Goal: Information Seeking & Learning: Find specific page/section

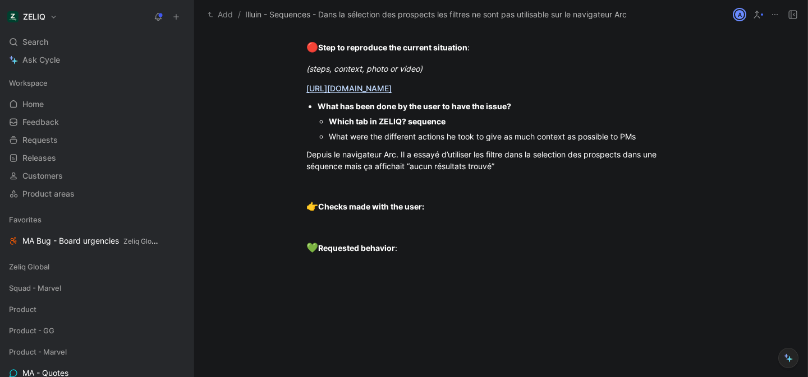
scroll to position [966, 0]
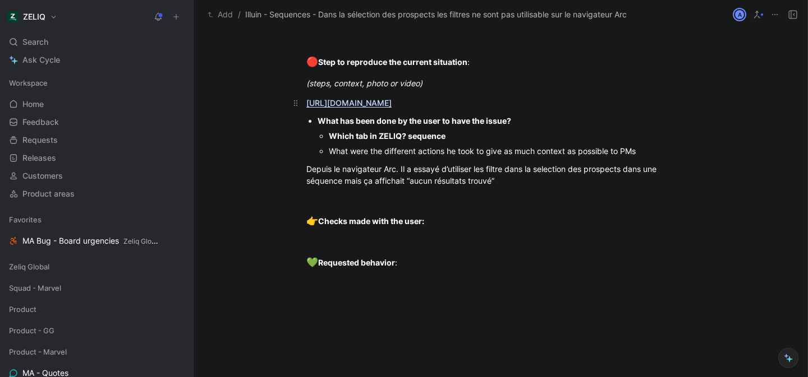
click at [391, 104] on link "https://app.birdie.so/library/f50743ea-8c85-4c9b-a05c-ddcaec6b3fc8" at bounding box center [348, 103] width 85 height 10
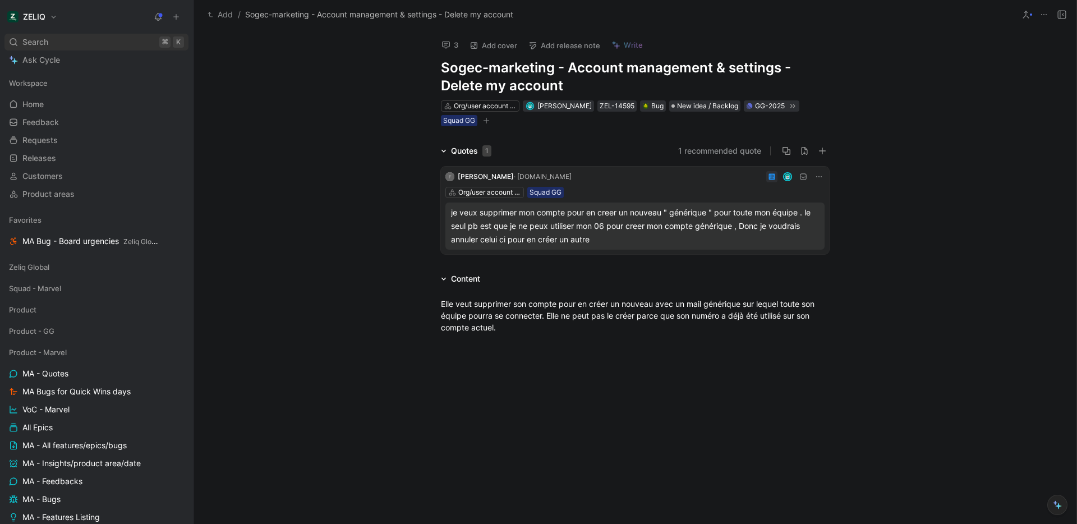
click at [90, 47] on div "Search ⌘ K" at bounding box center [96, 42] width 184 height 17
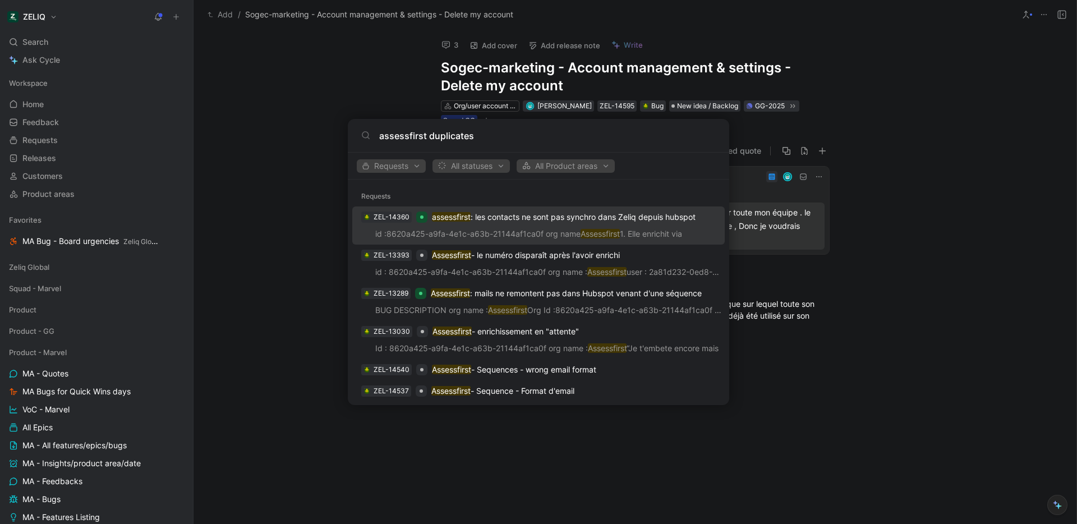
type input "assessfirst duplicates"
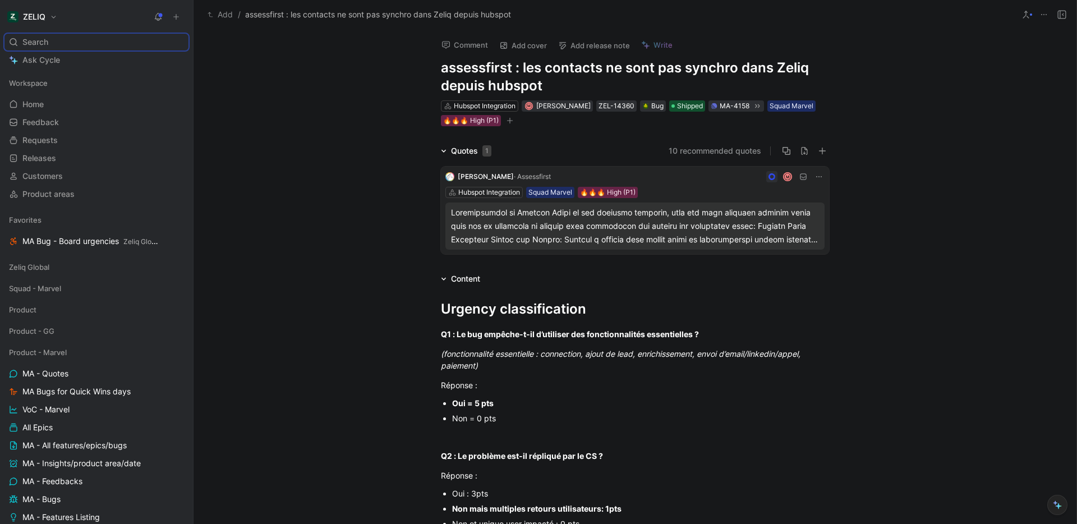
click at [535, 174] on span "· Assessfirst" at bounding box center [532, 176] width 37 height 8
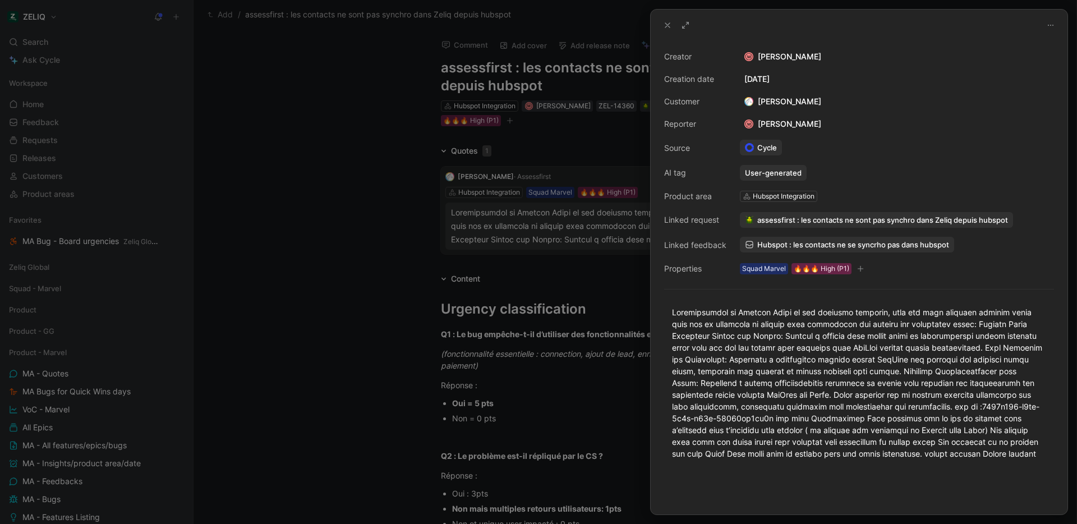
click at [769, 103] on div "[PERSON_NAME]" at bounding box center [783, 101] width 86 height 13
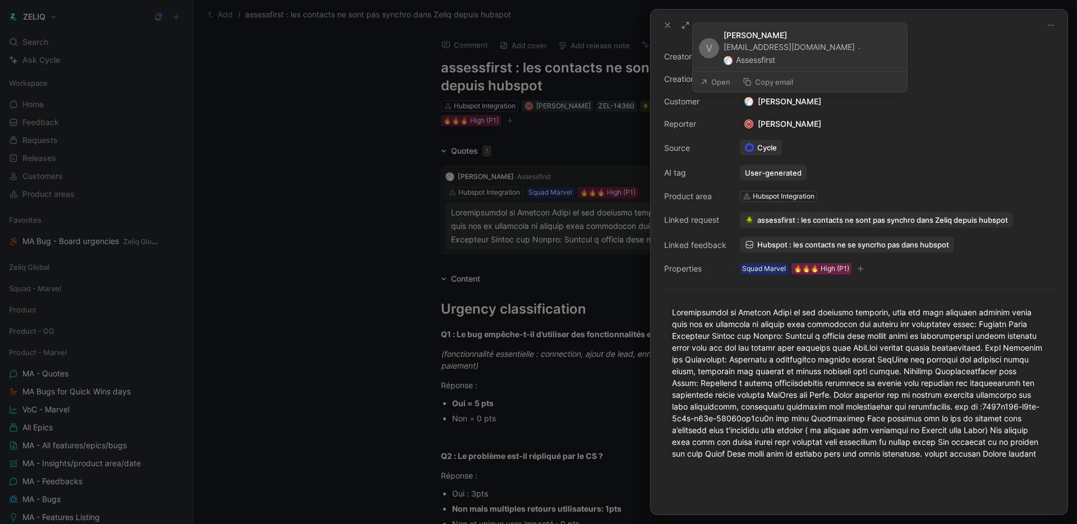
click at [775, 61] on button "Assessfirst" at bounding box center [750, 59] width 52 height 13
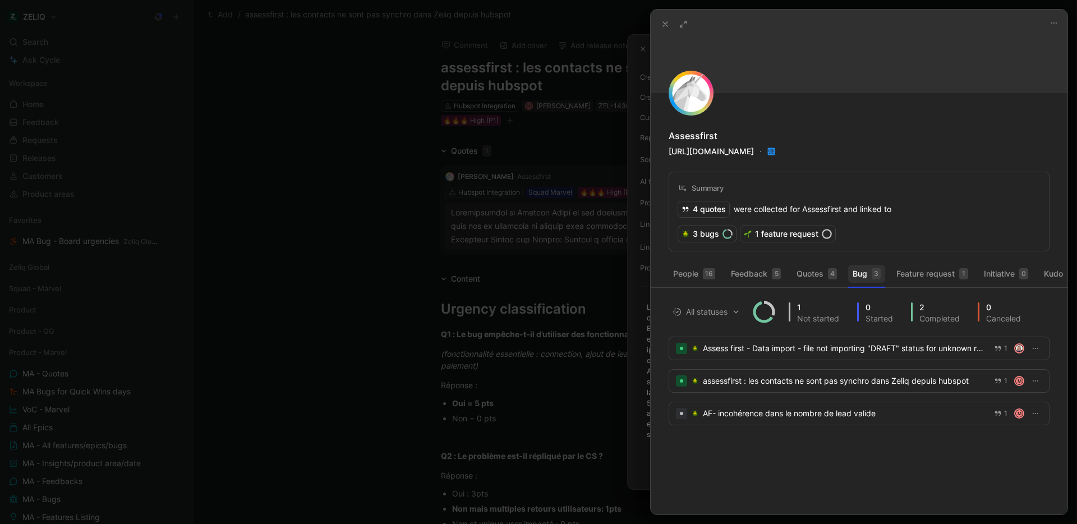
click at [862, 277] on button "Bug 3" at bounding box center [866, 274] width 37 height 18
click at [757, 277] on button "Feedback 5" at bounding box center [755, 274] width 59 height 18
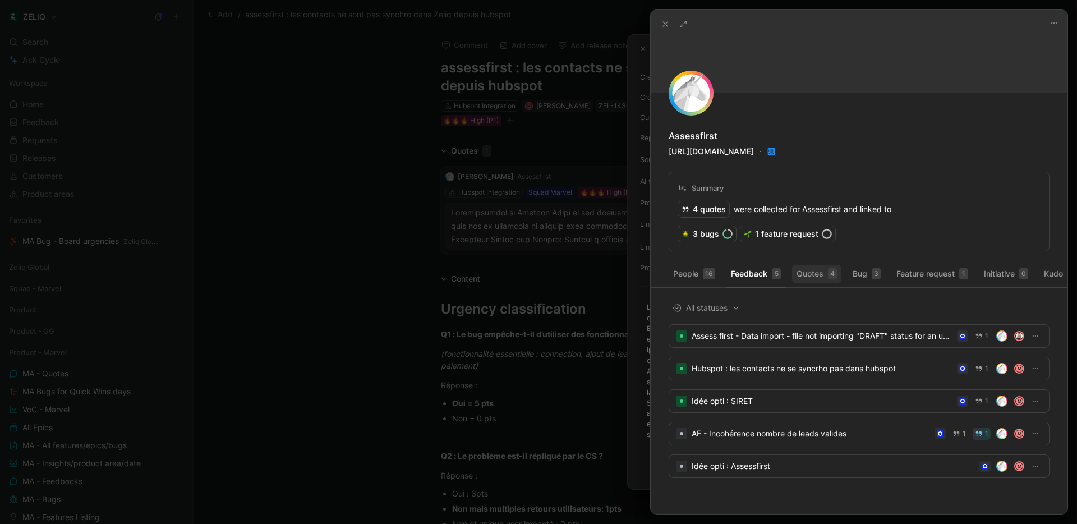
click at [818, 277] on button "Quotes 4" at bounding box center [816, 274] width 49 height 18
